Goal: Task Accomplishment & Management: Manage account settings

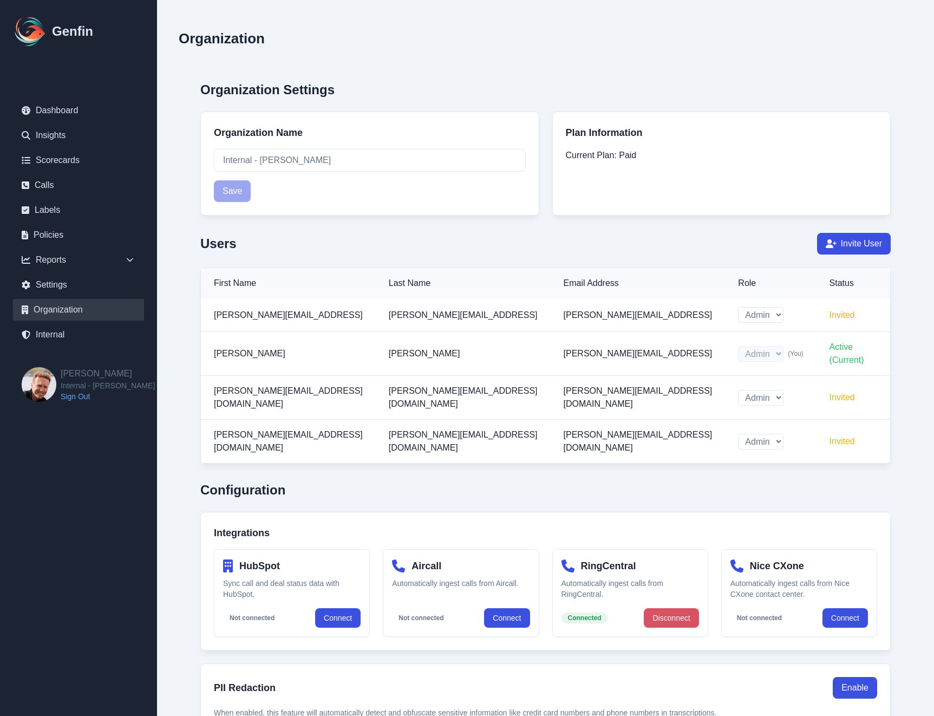
click at [663, 608] on button "Disconnect" at bounding box center [671, 617] width 55 height 19
click at [670, 481] on h2 "Configuration" at bounding box center [545, 489] width 690 height 17
click at [633, 57] on div "Organization" at bounding box center [545, 41] width 733 height 38
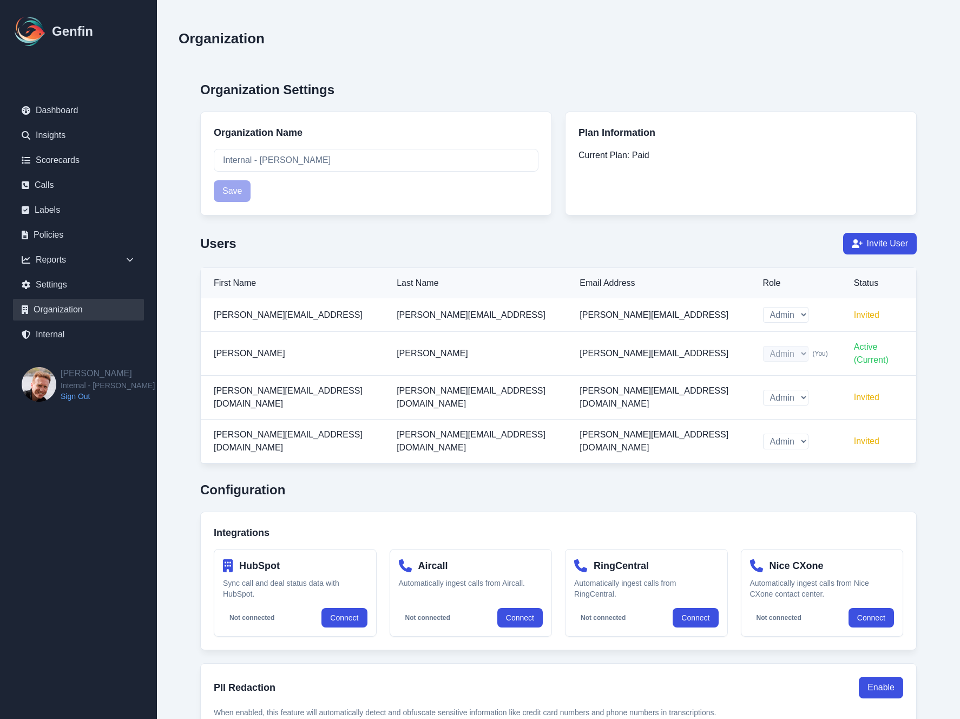
scroll to position [234, 0]
